Goal: Task Accomplishment & Management: Manage account settings

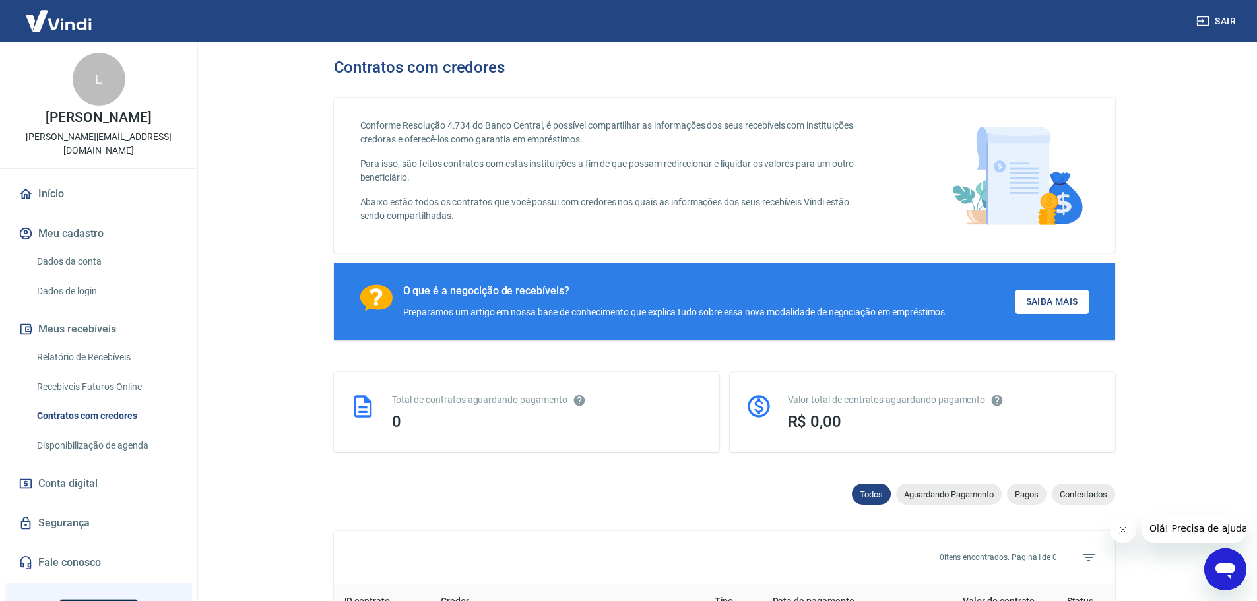
click at [79, 219] on button "Meu cadastro" at bounding box center [99, 233] width 166 height 29
click at [80, 248] on link "Dados da conta" at bounding box center [107, 261] width 150 height 27
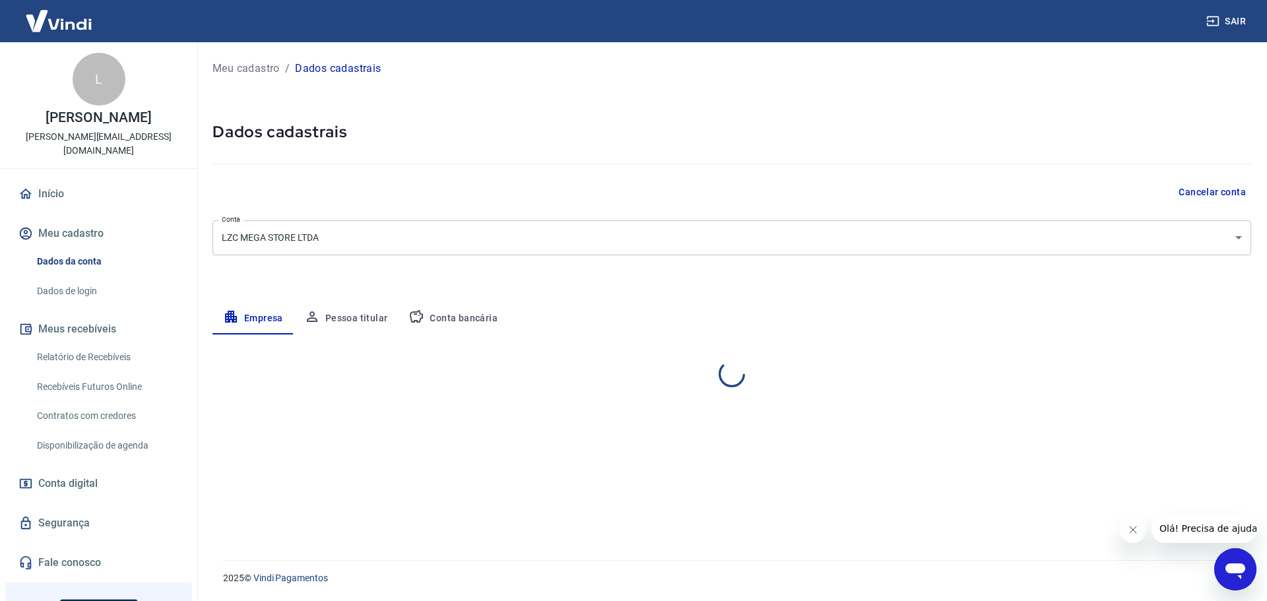
select select "SC"
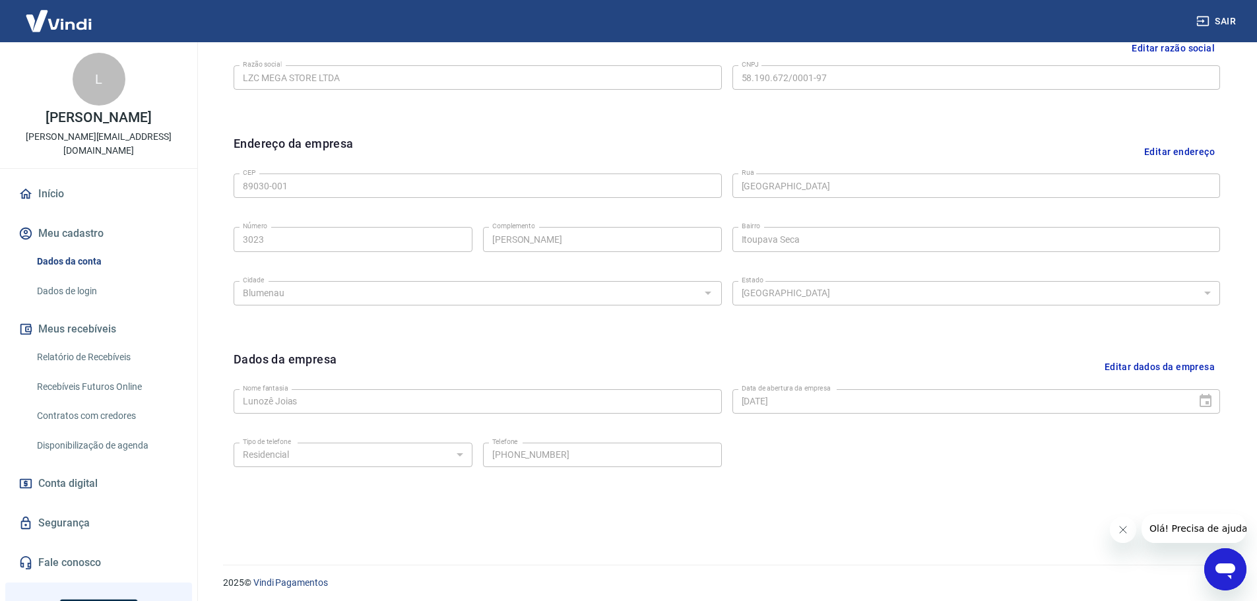
scroll to position [350, 0]
click at [73, 279] on link "Dados de login" at bounding box center [107, 291] width 150 height 27
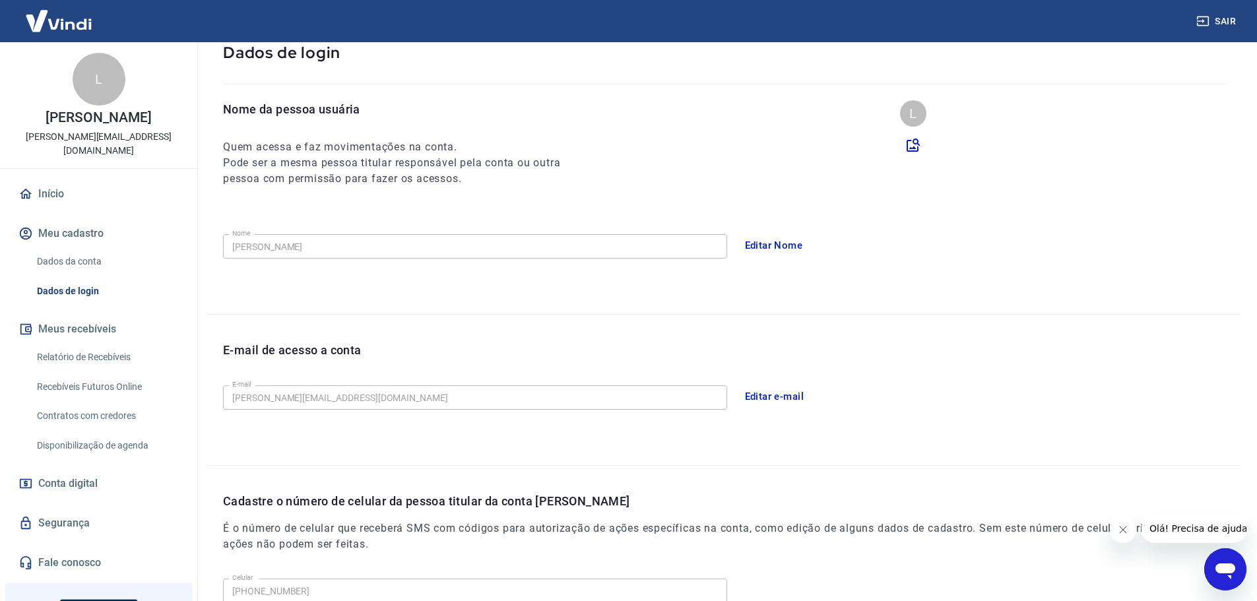
scroll to position [46, 0]
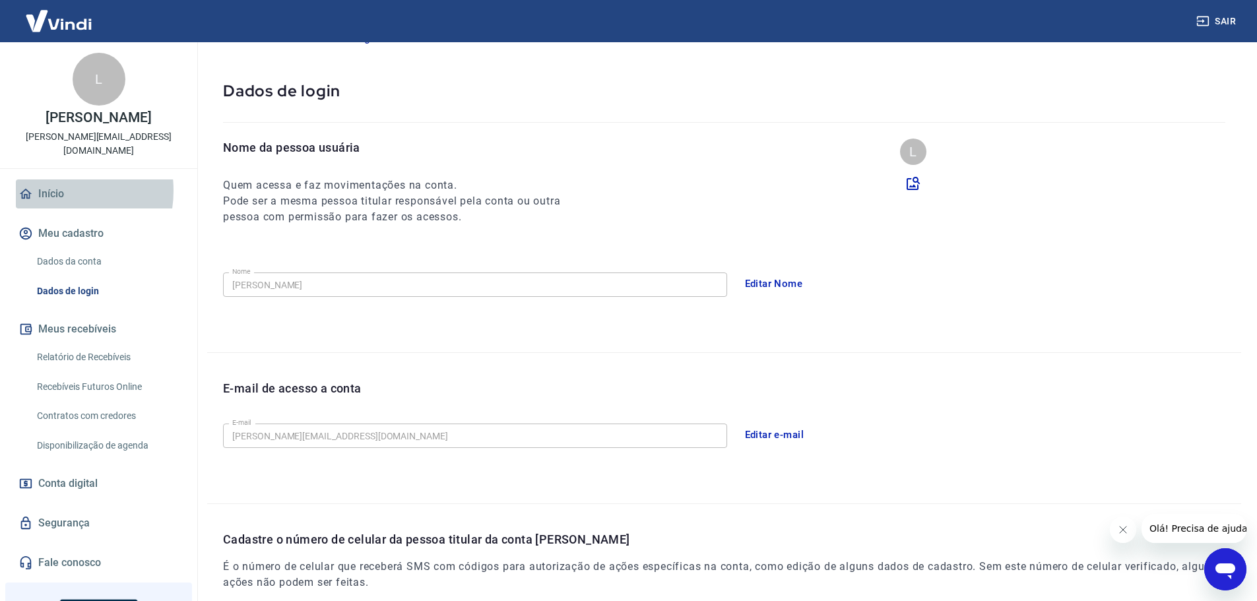
click at [51, 179] on link "Início" at bounding box center [99, 193] width 166 height 29
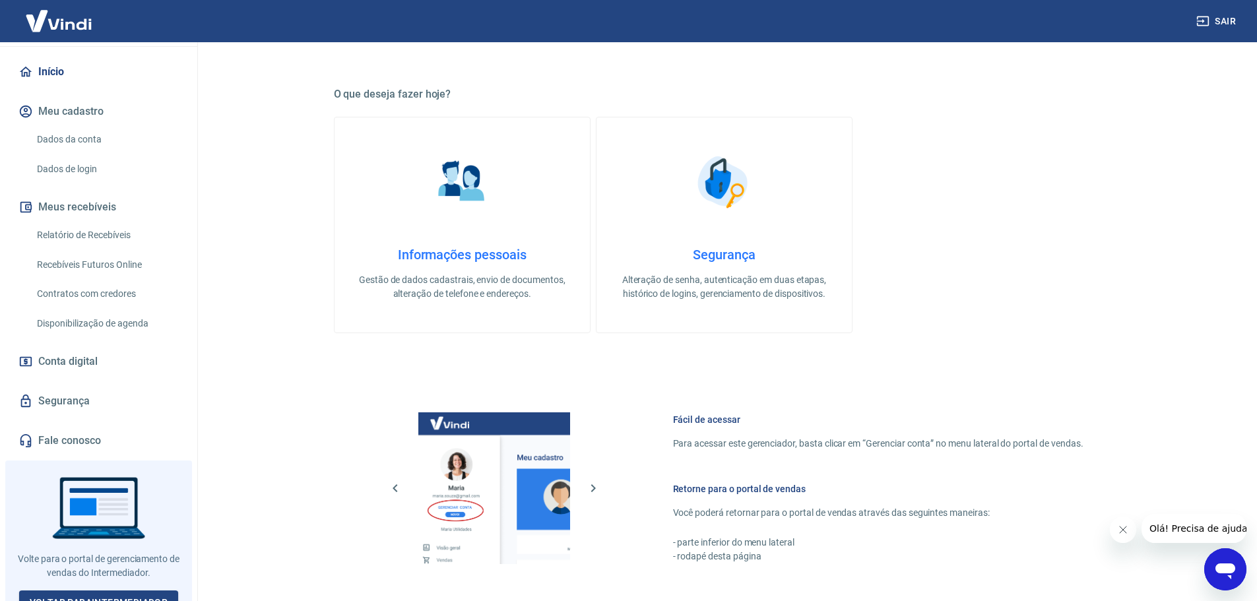
scroll to position [300, 0]
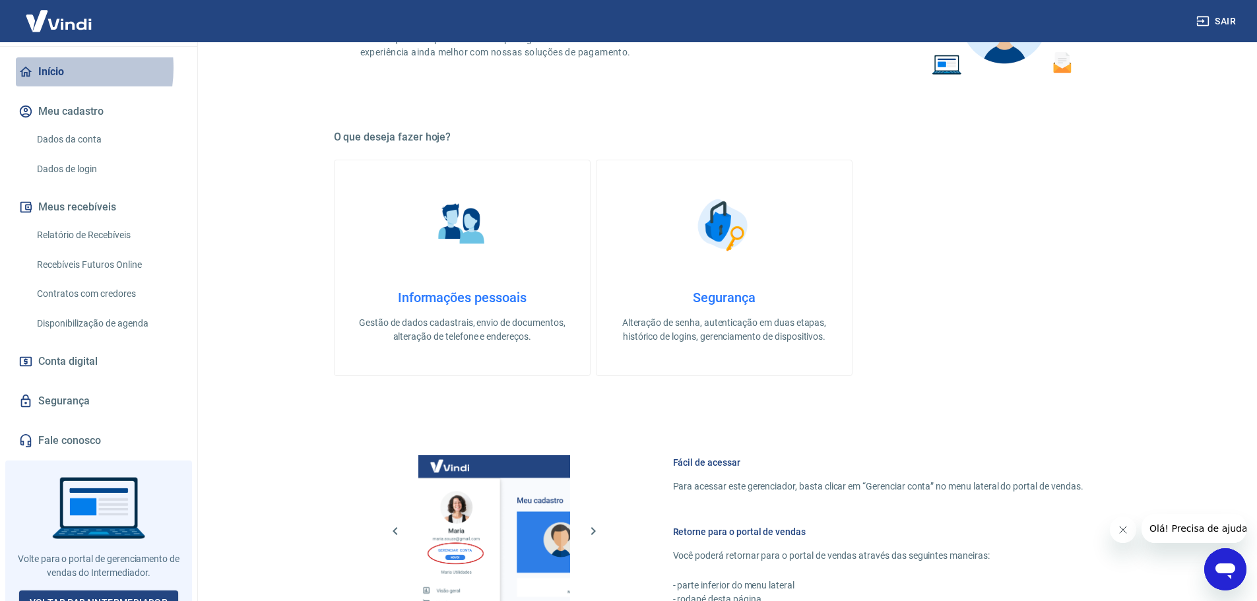
click at [38, 57] on link "Início" at bounding box center [99, 71] width 166 height 29
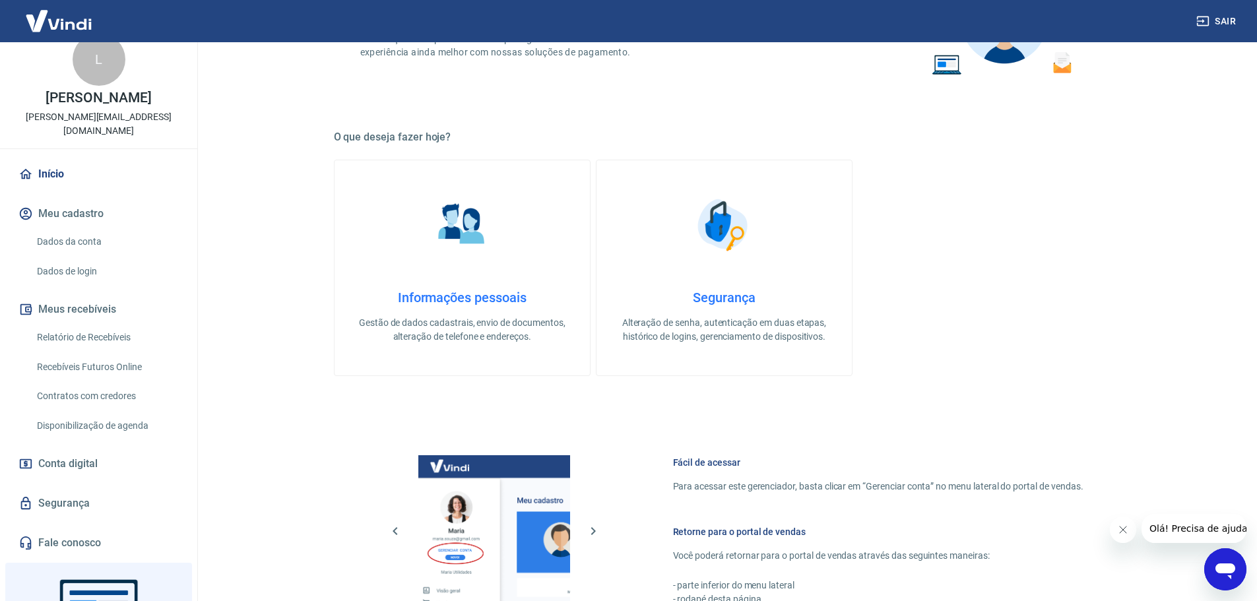
scroll to position [0, 0]
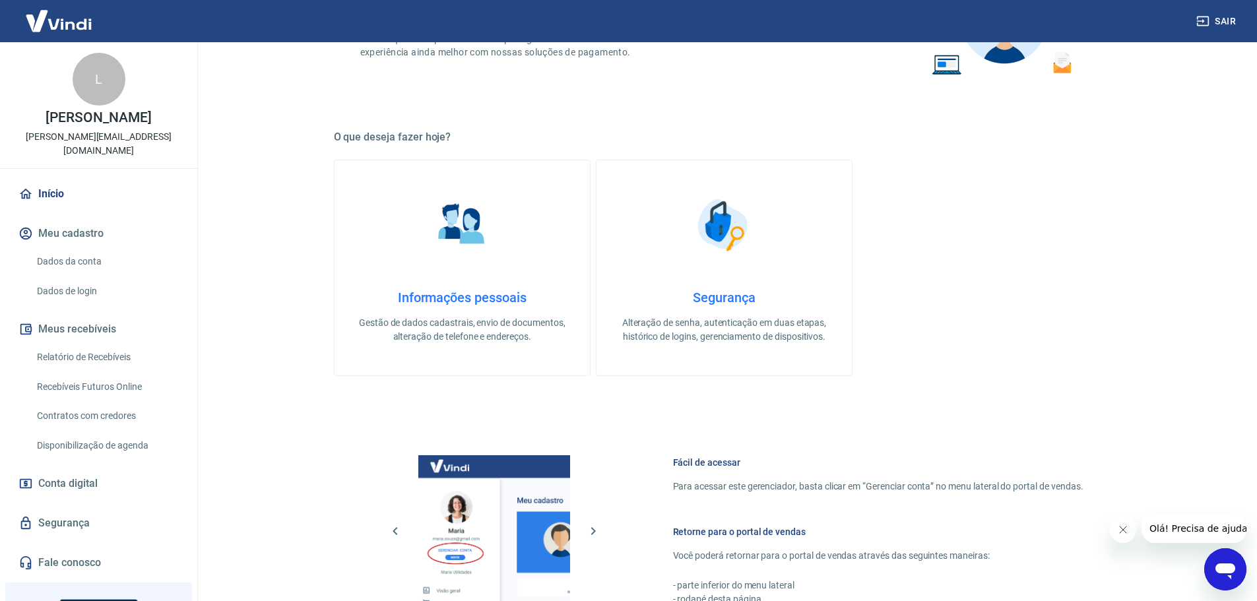
click at [49, 179] on link "Início" at bounding box center [99, 193] width 166 height 29
click at [69, 219] on button "Meu cadastro" at bounding box center [99, 233] width 166 height 29
click at [452, 292] on h4 "Informações pessoais" at bounding box center [462, 298] width 213 height 16
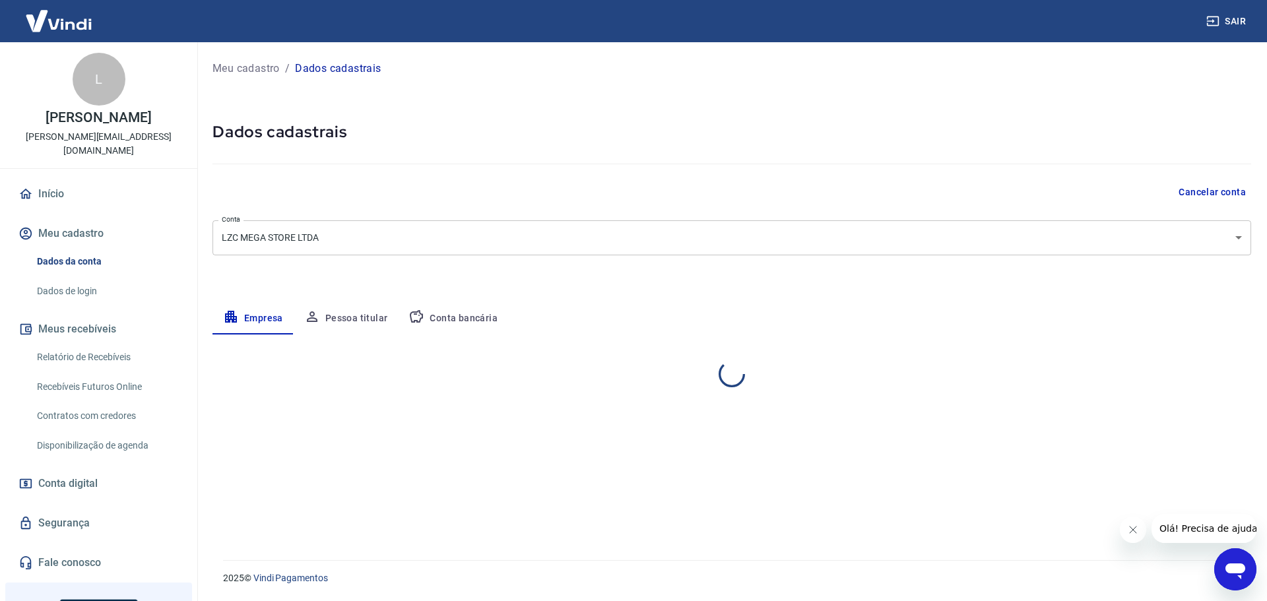
select select "SC"
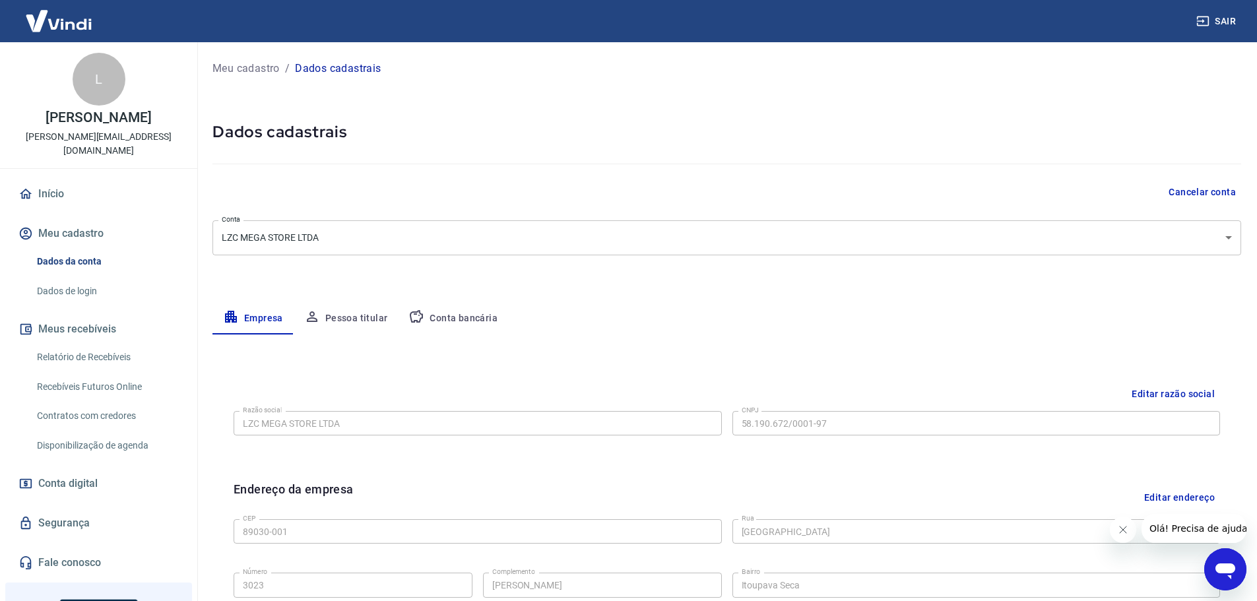
click at [60, 30] on img at bounding box center [59, 21] width 86 height 40
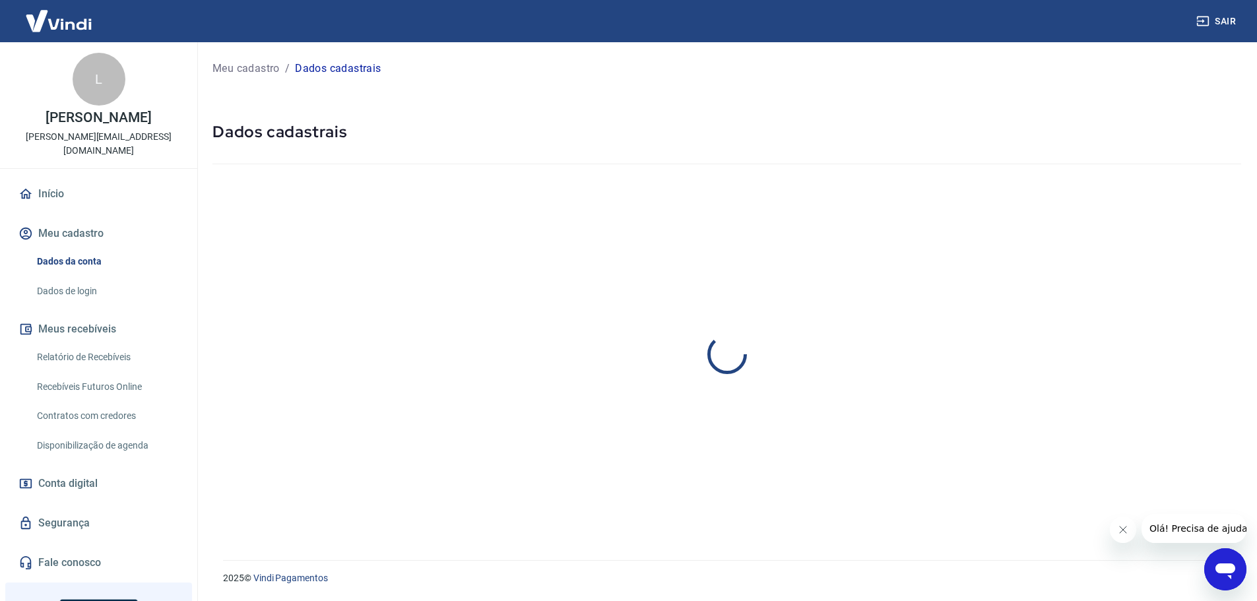
select select "SC"
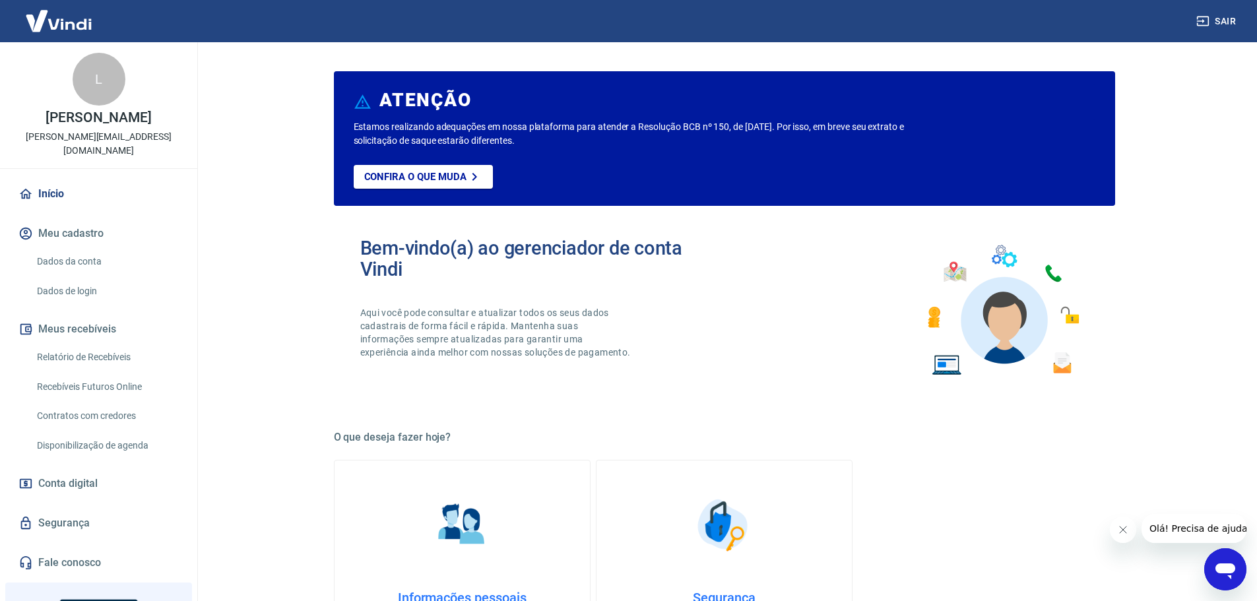
scroll to position [300, 0]
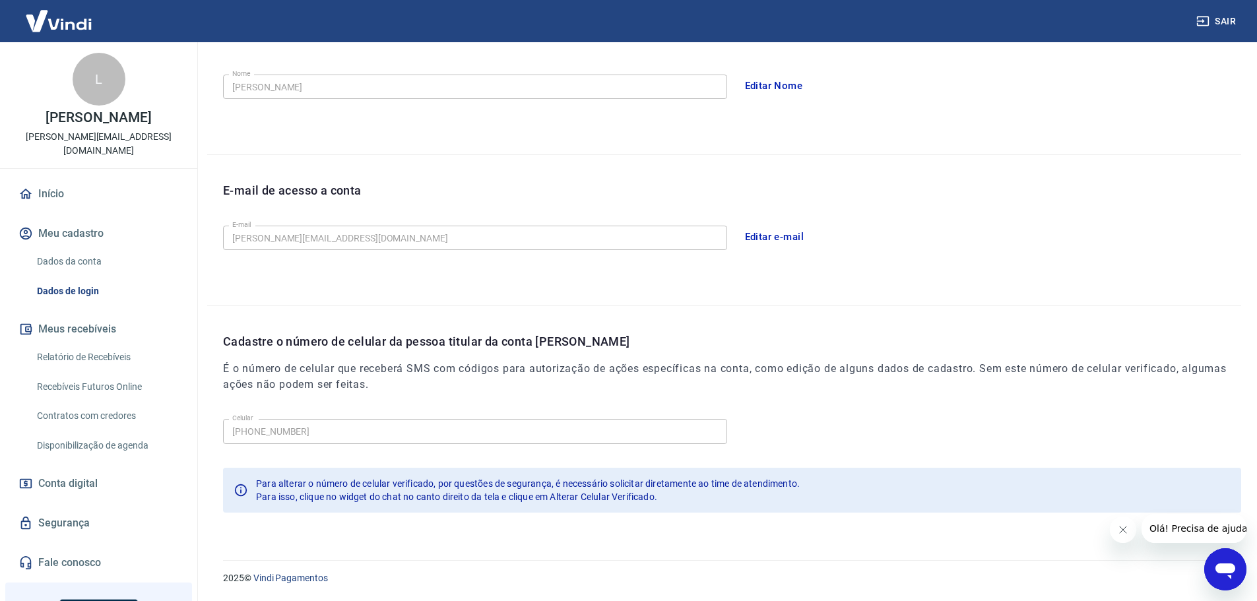
scroll to position [46, 0]
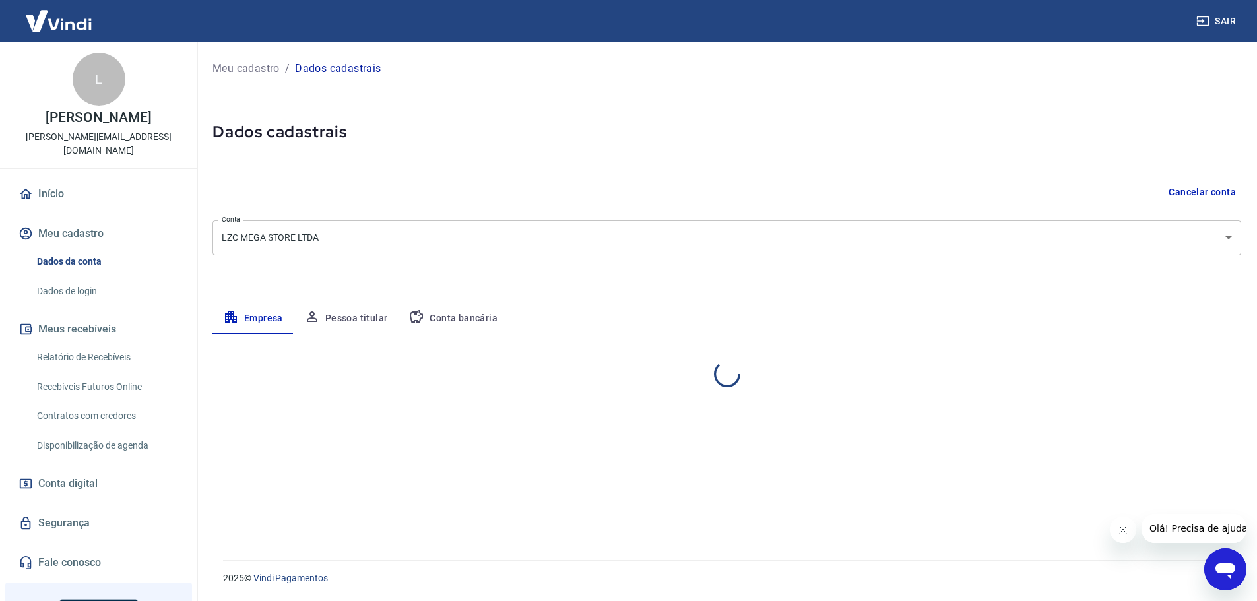
select select "SC"
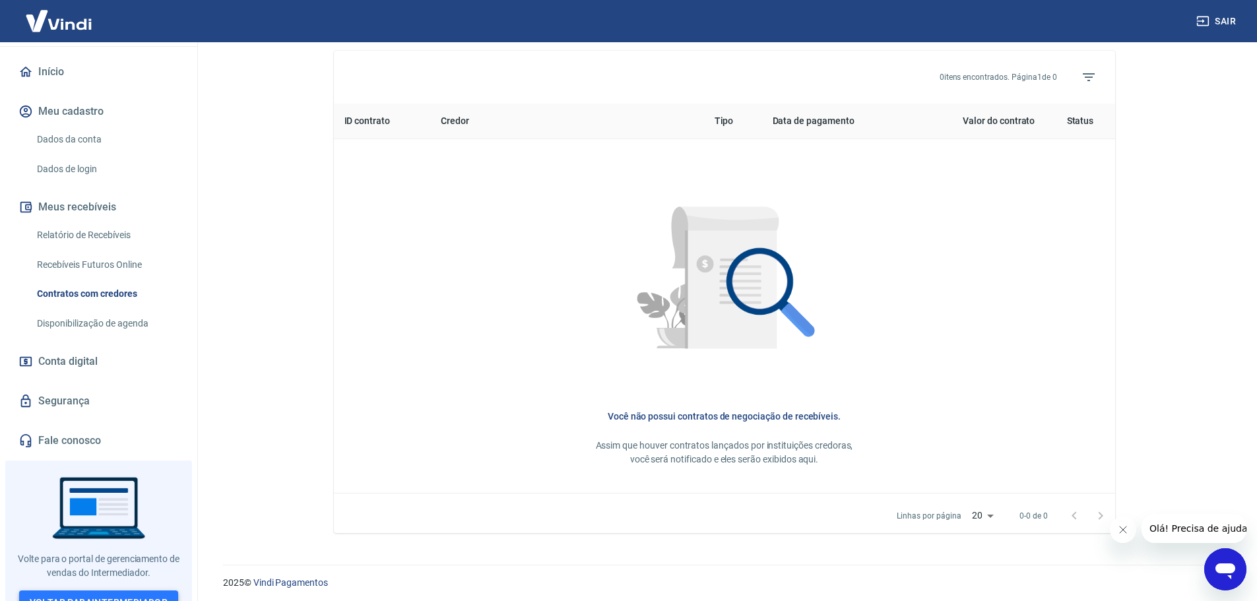
scroll to position [490, 0]
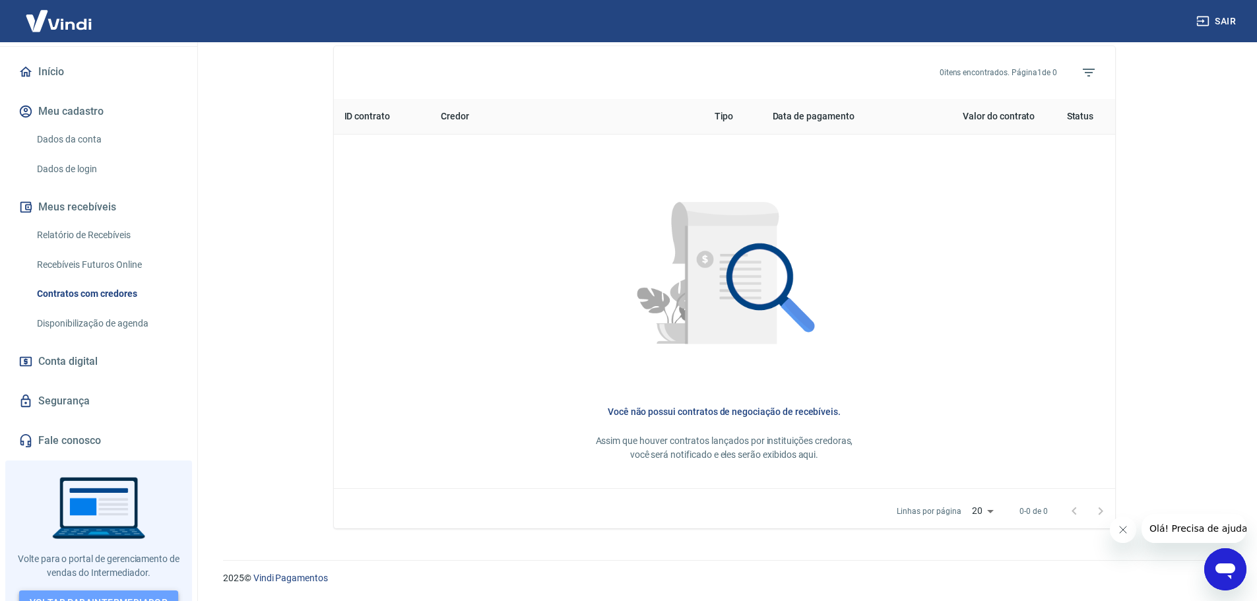
click at [103, 590] on link "Voltar para Intermediador" at bounding box center [99, 602] width 160 height 24
